Goal: Check status: Check status

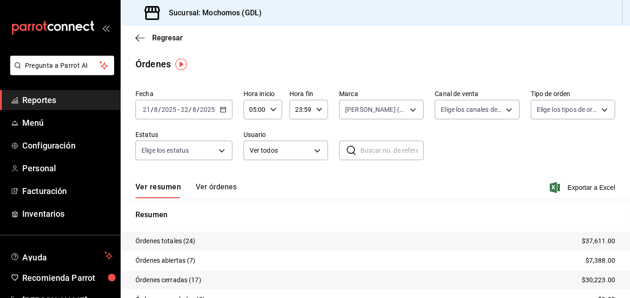
drag, startPoint x: 529, startPoint y: 240, endPoint x: 527, endPoint y: 234, distance: 6.8
click at [527, 234] on tr "Órdenes totales (24) $37,611.00" at bounding box center [376, 241] width 510 height 19
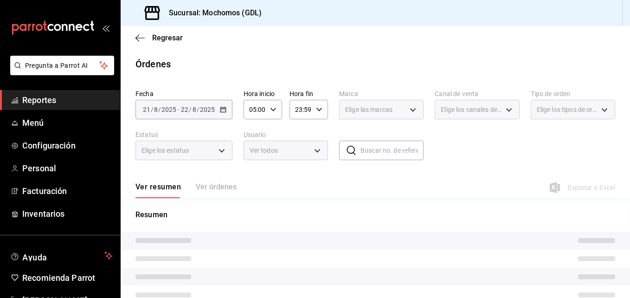
type input "9cac9703-0c5a-4d8b-addd-5b6b571d65b9"
